Goal: Use online tool/utility: Utilize a website feature to perform a specific function

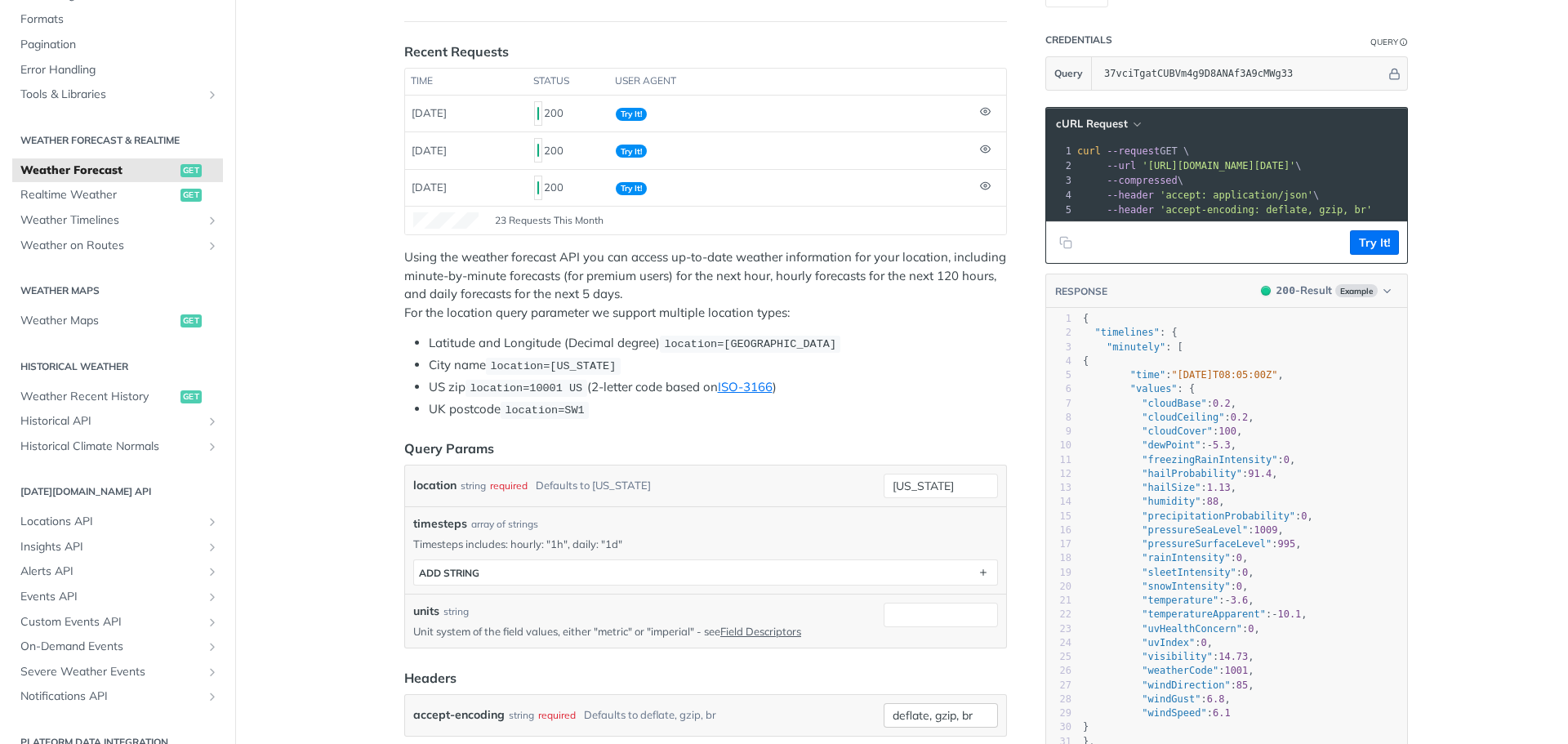
scroll to position [409, 0]
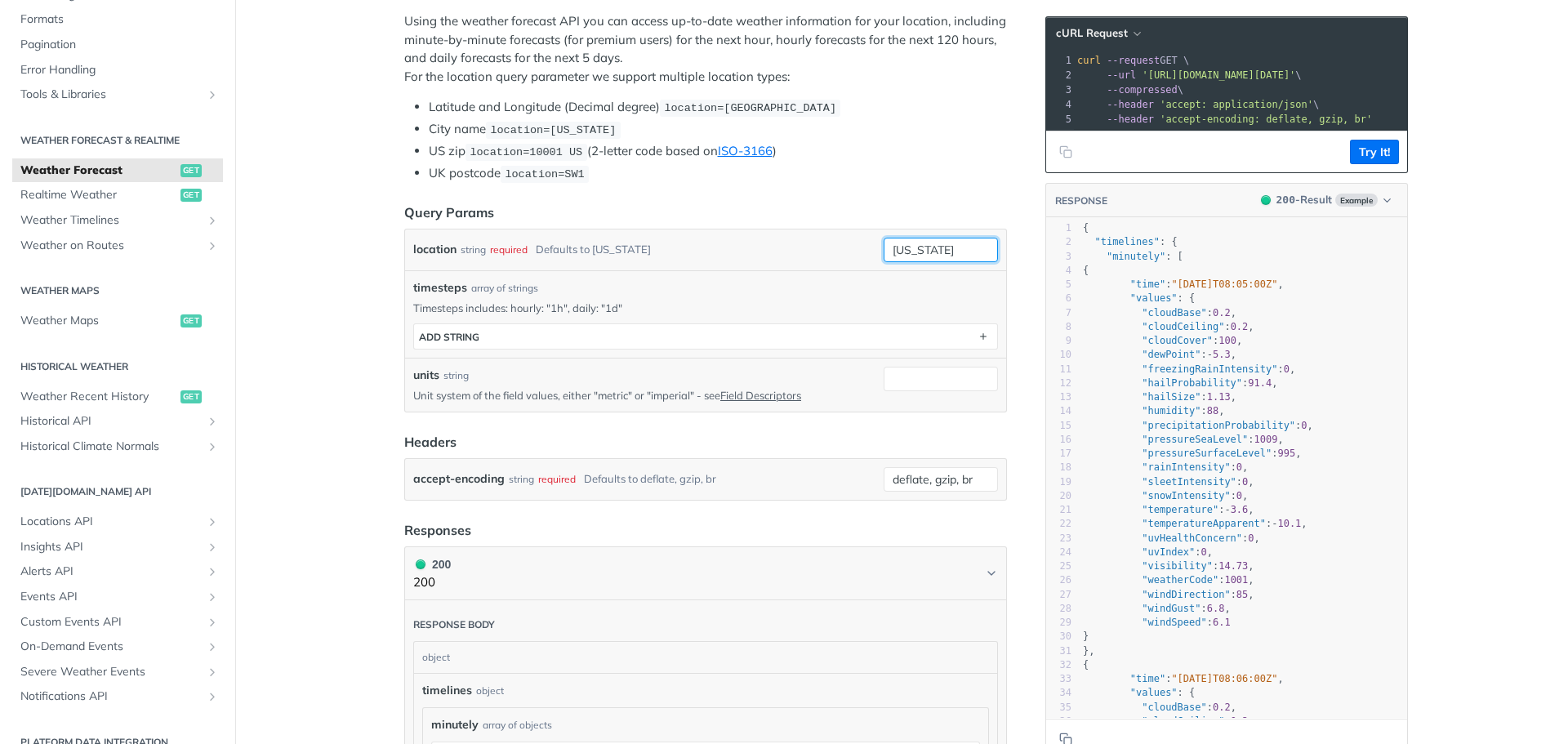
click at [946, 243] on input "[US_STATE]" at bounding box center [940, 250] width 114 height 24
click at [723, 246] on div "location string required Defaults to [US_STATE] [US_STATE] required type : stri…" at bounding box center [706, 250] width 585 height 24
paste input "14°10'12.0 N 121°15'25.2 E"
type input "14°10'12.0 N 121°15'25.2 E"
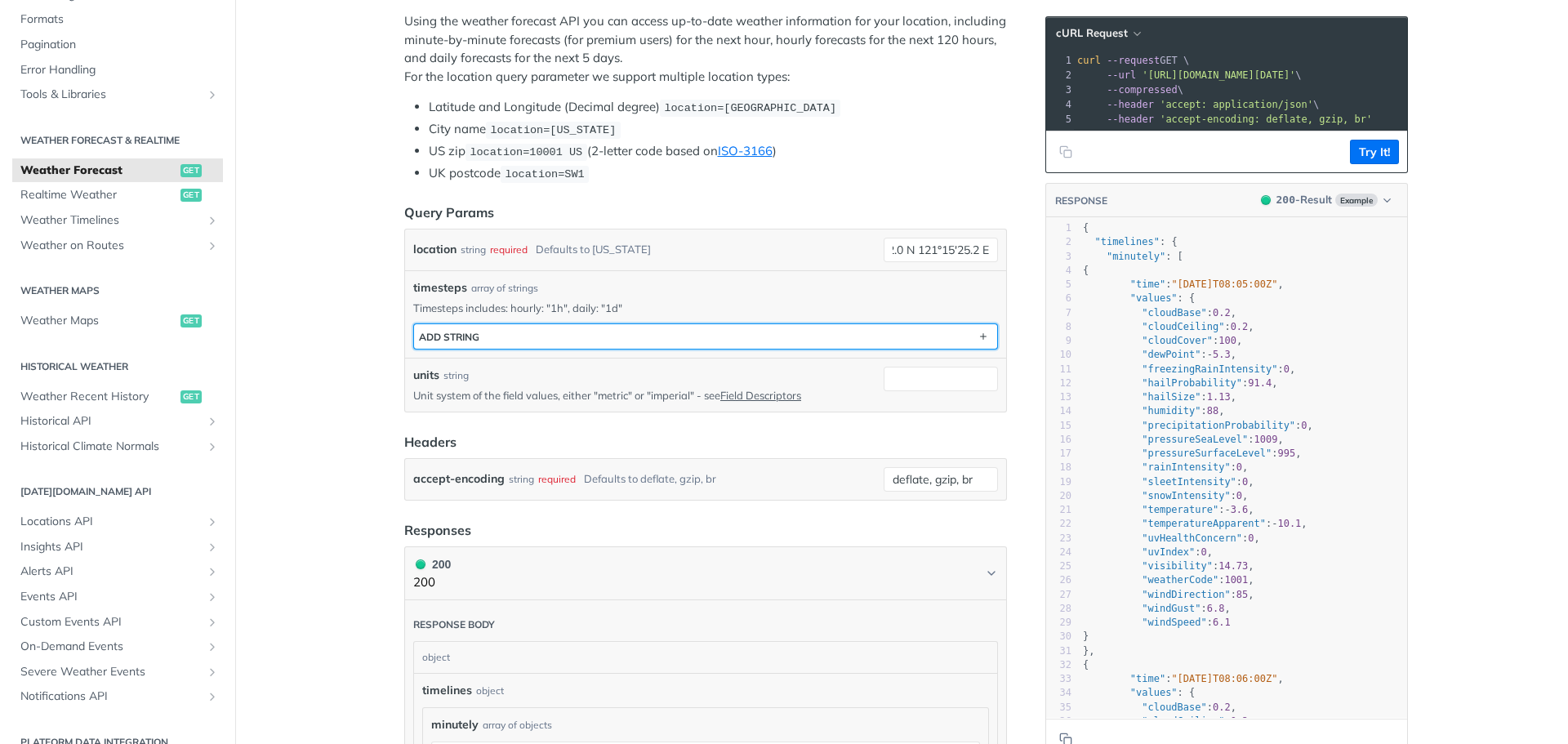
click at [571, 333] on button "ADD string" at bounding box center [705, 336] width 583 height 24
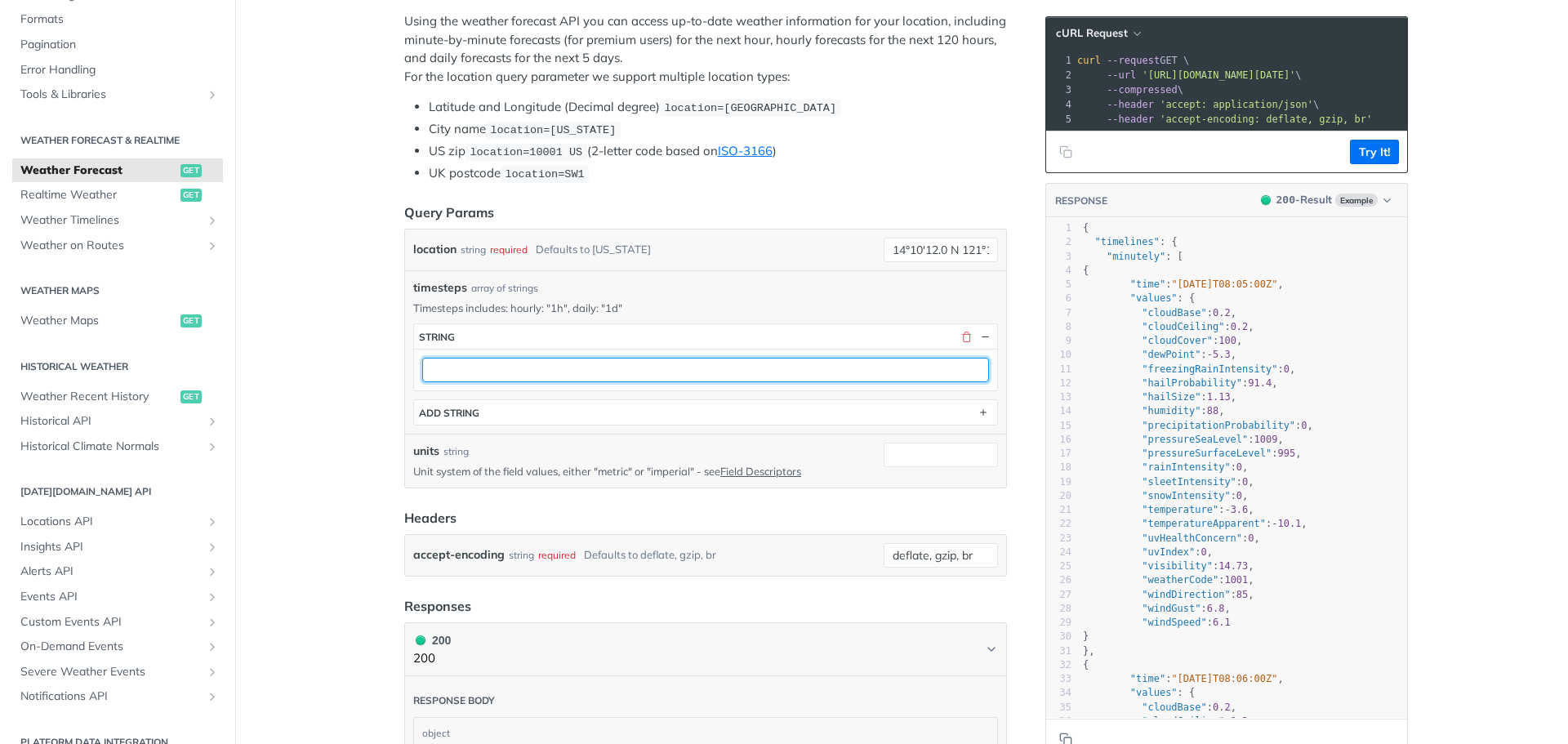
click at [495, 371] on input "text" at bounding box center [705, 370] width 567 height 24
type input "1d"
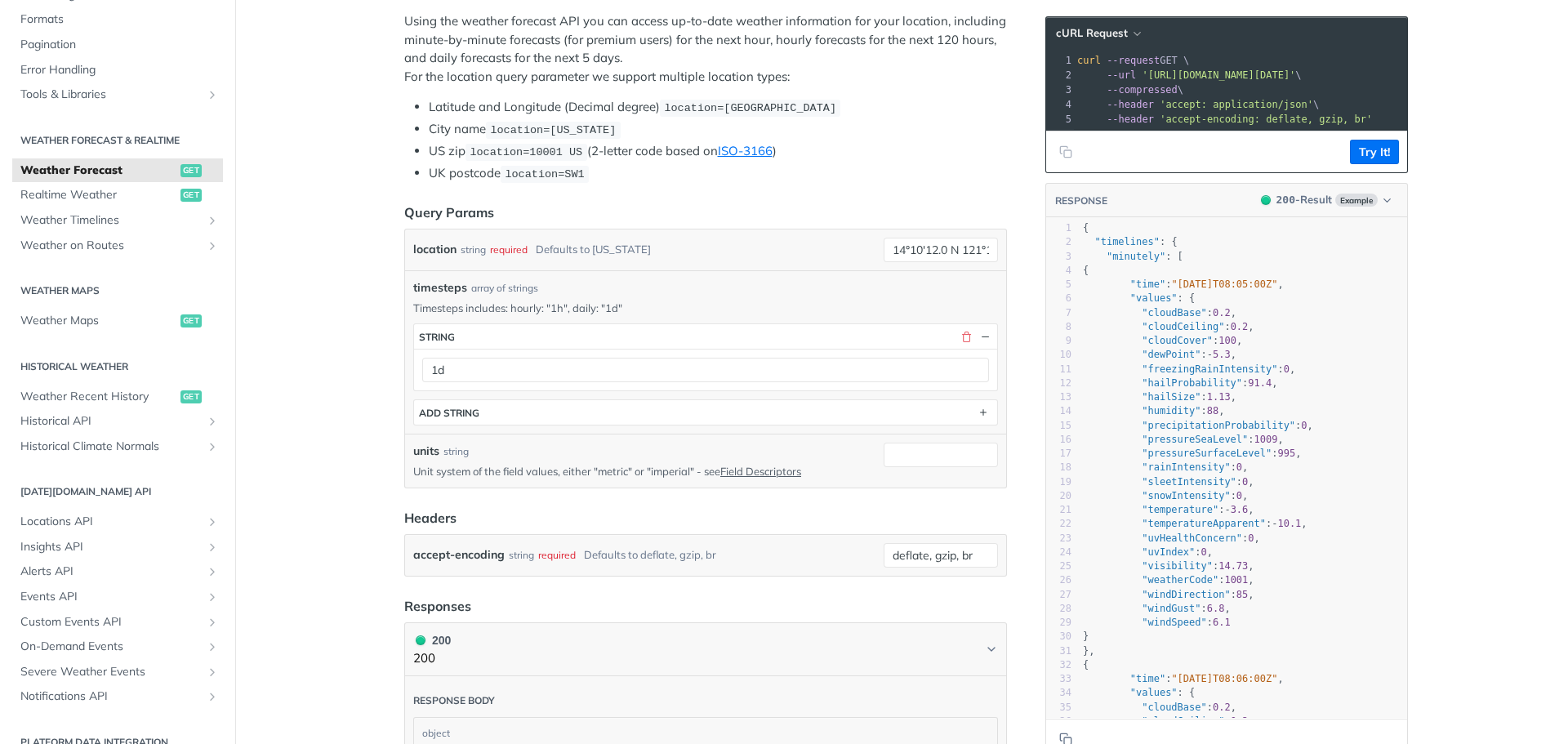
click at [1363, 163] on button "Try It!" at bounding box center [1374, 152] width 49 height 24
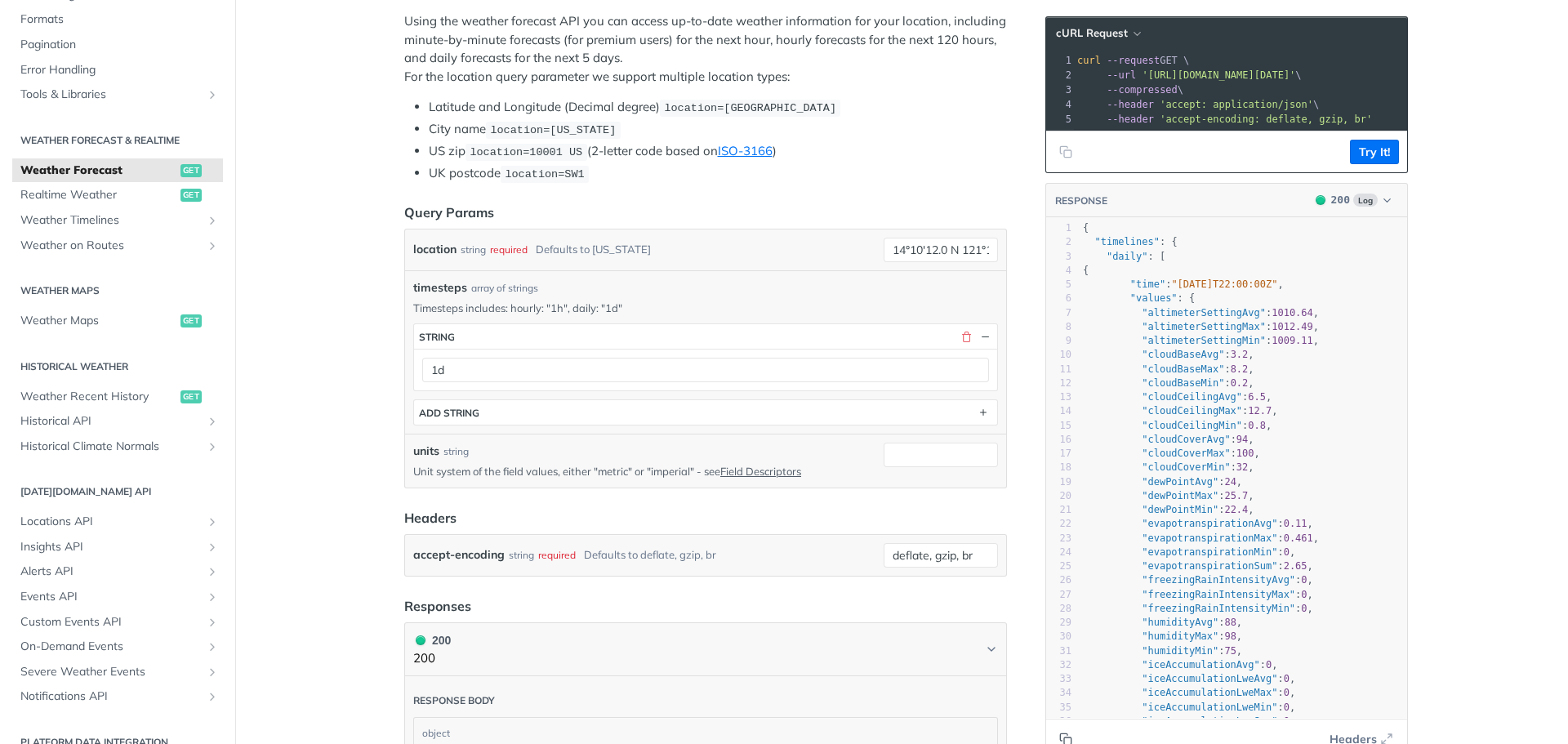
click at [1065, 735] on icon "Copy to clipboard" at bounding box center [1065, 739] width 13 height 13
